Goal: Transaction & Acquisition: Purchase product/service

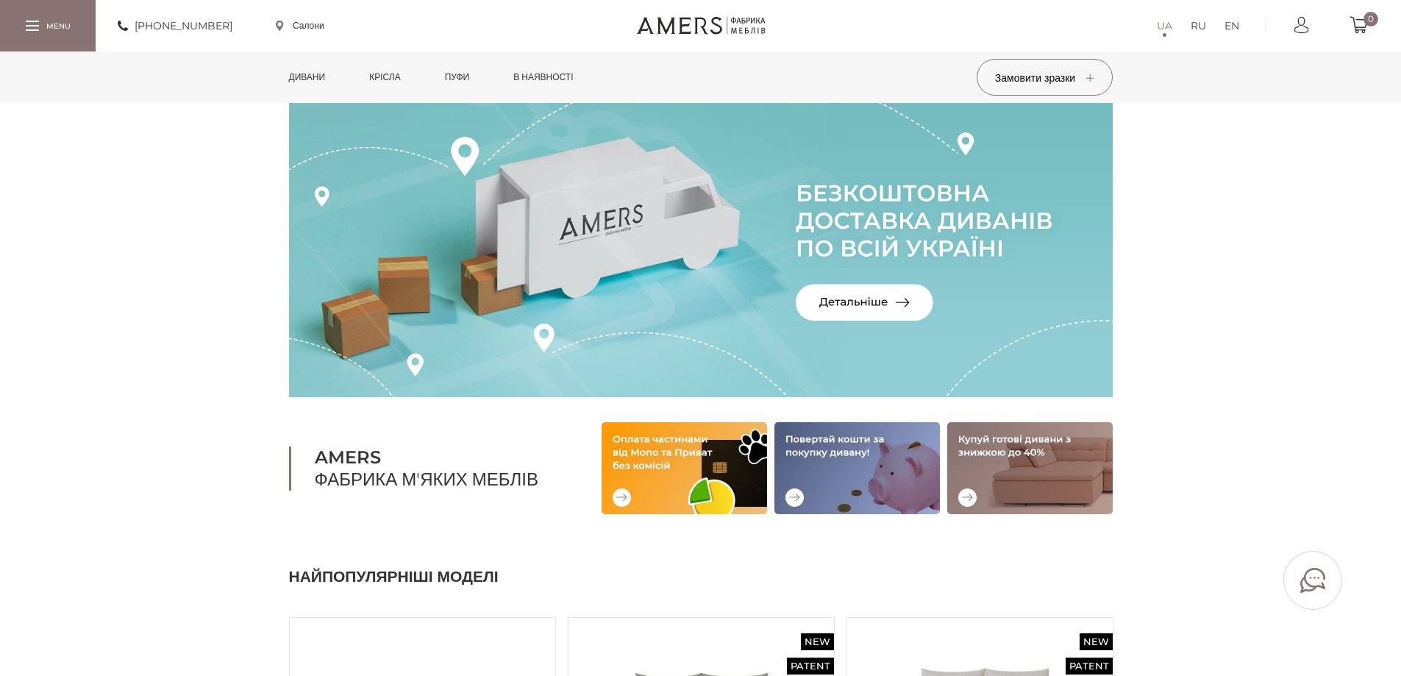
click at [298, 74] on link "Дивани" at bounding box center [307, 76] width 59 height 51
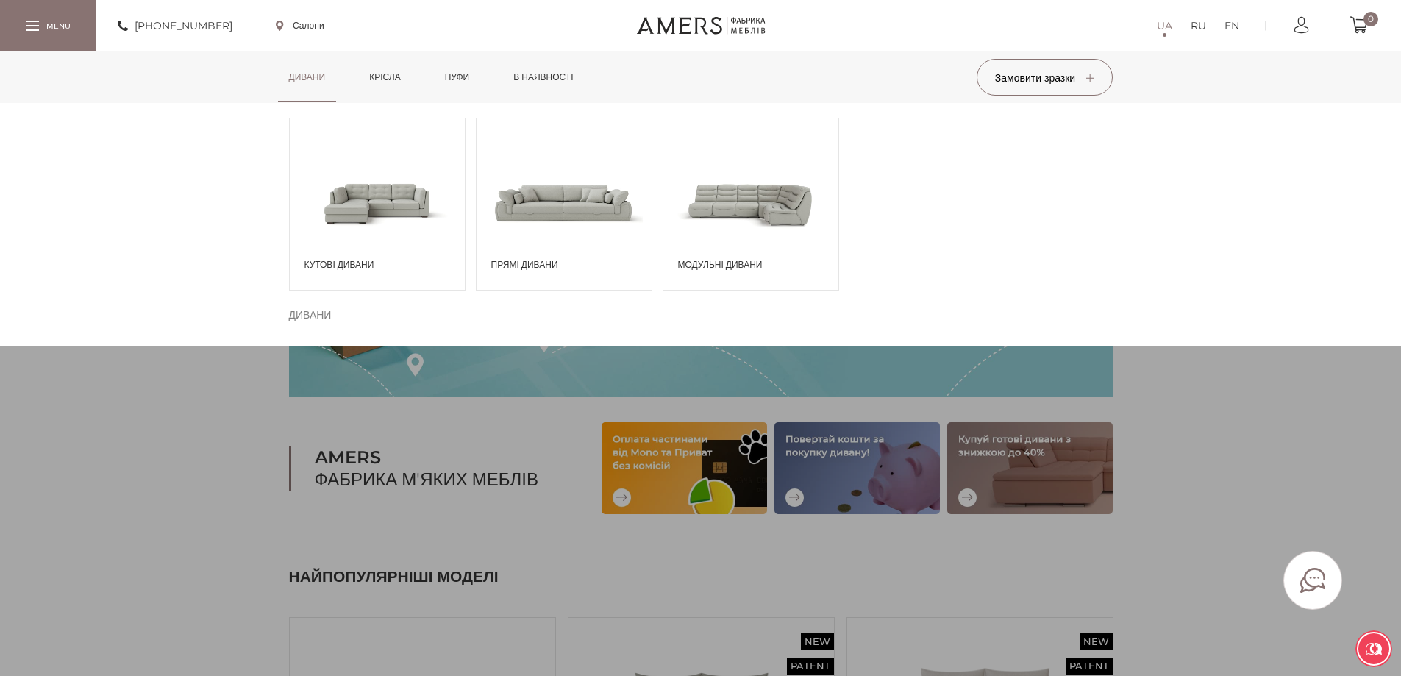
click at [407, 220] on span at bounding box center [377, 203] width 175 height 102
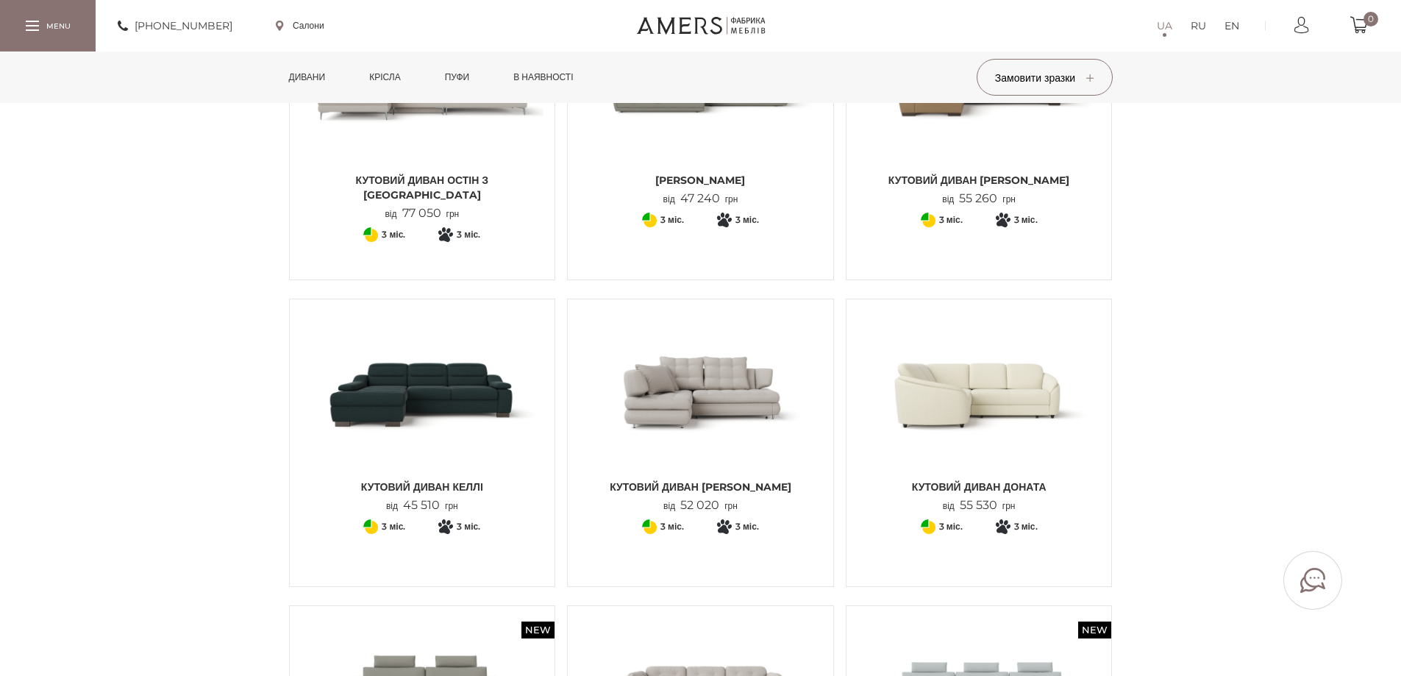
scroll to position [588, 0]
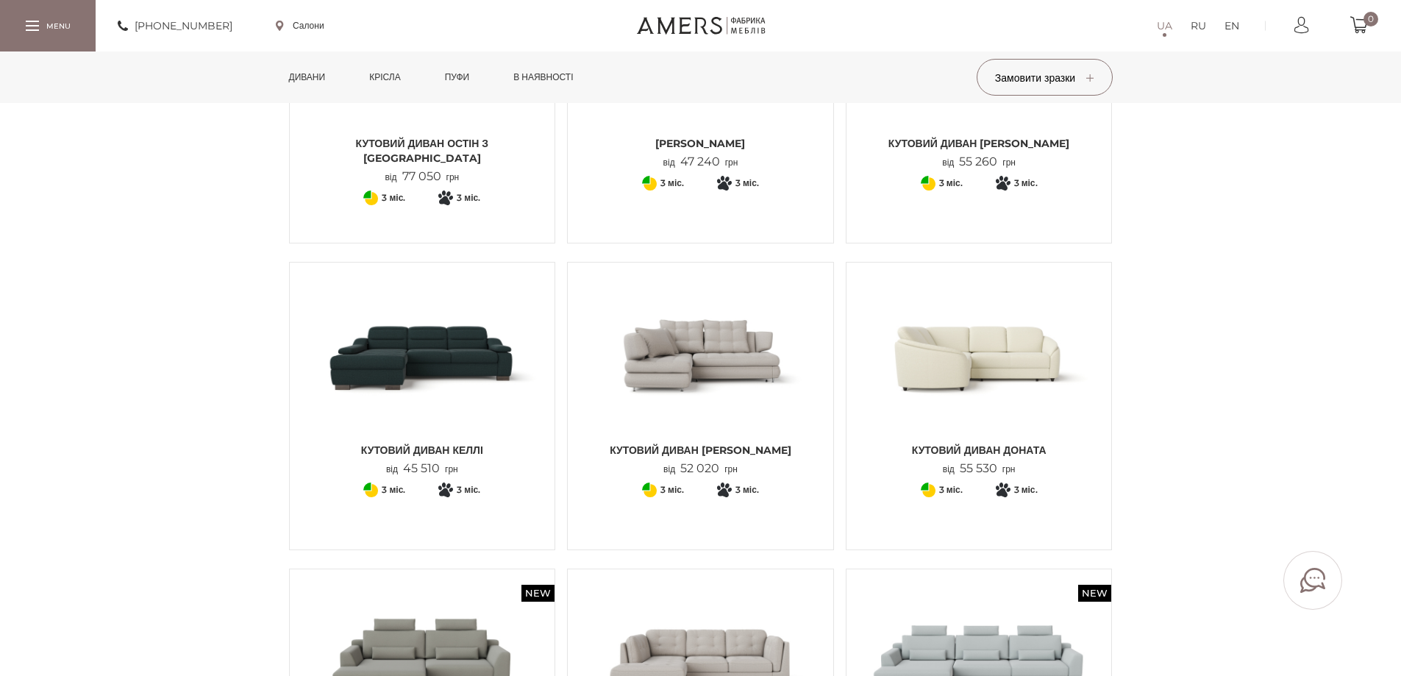
click at [476, 357] on img at bounding box center [422, 355] width 243 height 162
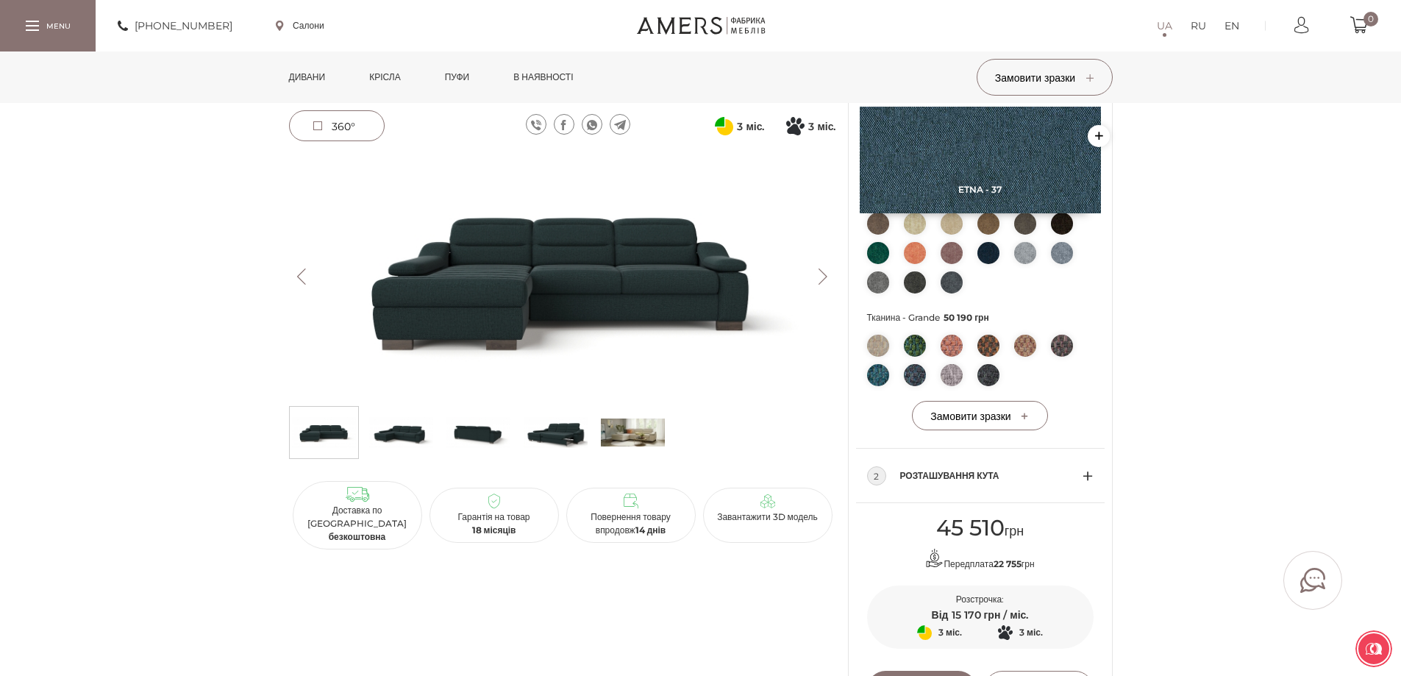
scroll to position [956, 0]
